Goal: Task Accomplishment & Management: Manage account settings

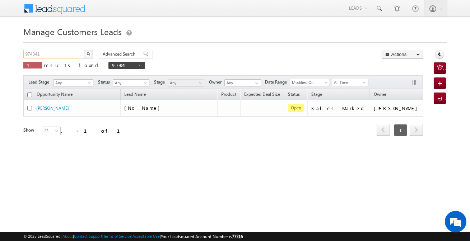
click at [65, 55] on input "974341" at bounding box center [53, 54] width 61 height 9
paste input "57056"
type input "957056"
click at [92, 55] on button "button" at bounding box center [88, 54] width 9 height 9
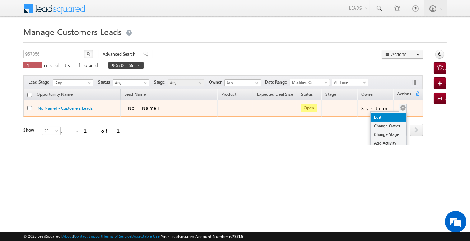
click at [392, 116] on link "Edit" at bounding box center [388, 117] width 36 height 9
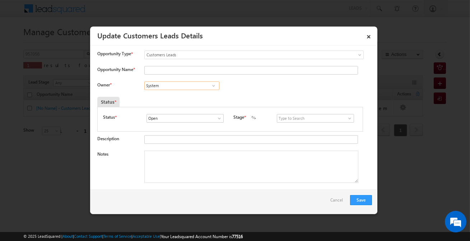
click at [176, 87] on input "System" at bounding box center [181, 85] width 75 height 9
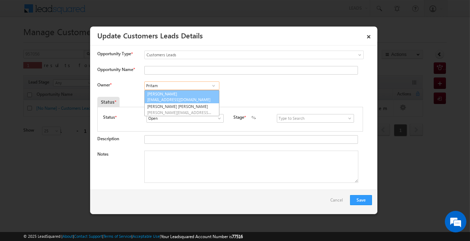
click at [178, 98] on span "[EMAIL_ADDRESS][DOMAIN_NAME]" at bounding box center [179, 99] width 65 height 5
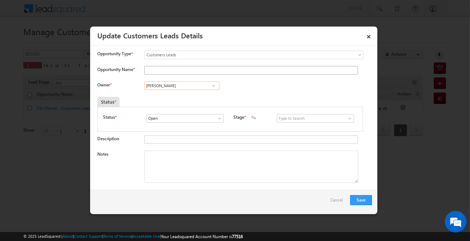
type input "[PERSON_NAME]"
click at [192, 70] on input "Opportunity Name *" at bounding box center [250, 70] width 213 height 9
type input "[PERSON_NAME]"
click at [307, 119] on input "S" at bounding box center [315, 118] width 77 height 9
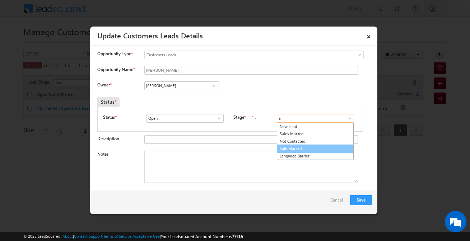
click at [289, 147] on link "Sale Marked" at bounding box center [315, 149] width 77 height 8
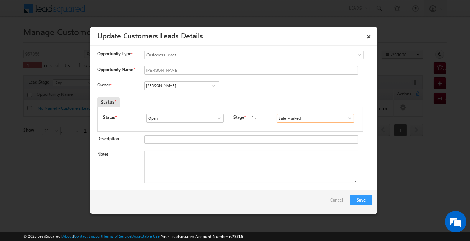
paste input "[PERSON_NAME] / Construction / 10 Lakh required customer / customer wife has sm…"
type input "Sale Marked"
click at [231, 168] on textarea "Notes" at bounding box center [251, 167] width 214 height 32
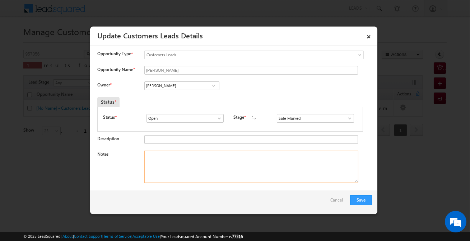
paste textarea "[PERSON_NAME] / Construction / 10 Lakh required customer / customer wife has sm…"
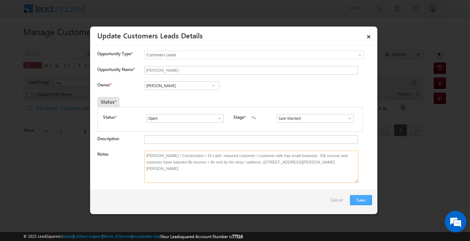
type textarea "[PERSON_NAME] / Construction / 10 Lakh required customer / customer wife has sm…"
click at [370, 205] on button "Save" at bounding box center [361, 200] width 22 height 10
